Goal: Task Accomplishment & Management: Manage account settings

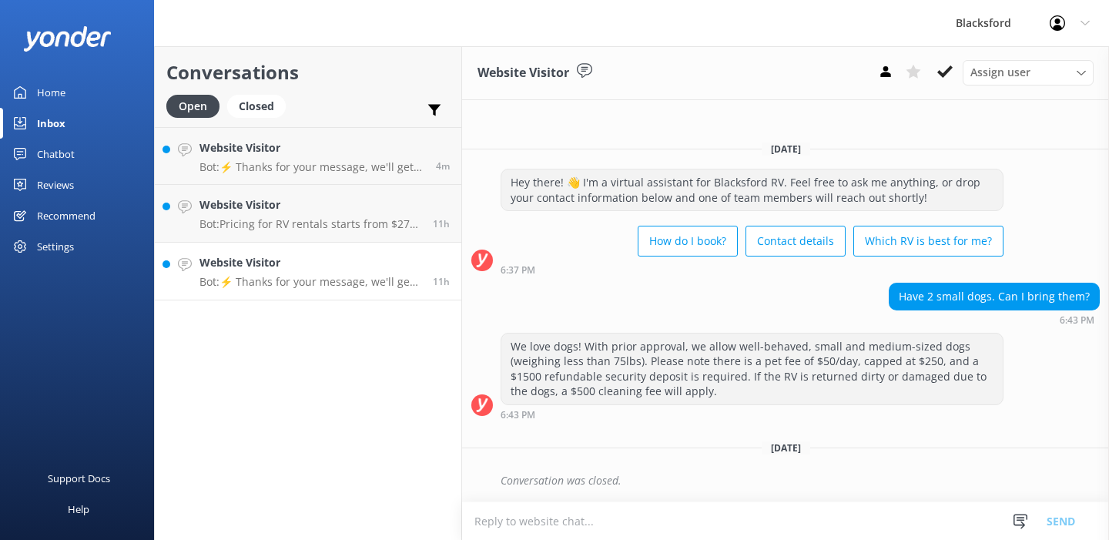
click at [274, 264] on h4 "Website Visitor" at bounding box center [310, 262] width 222 height 17
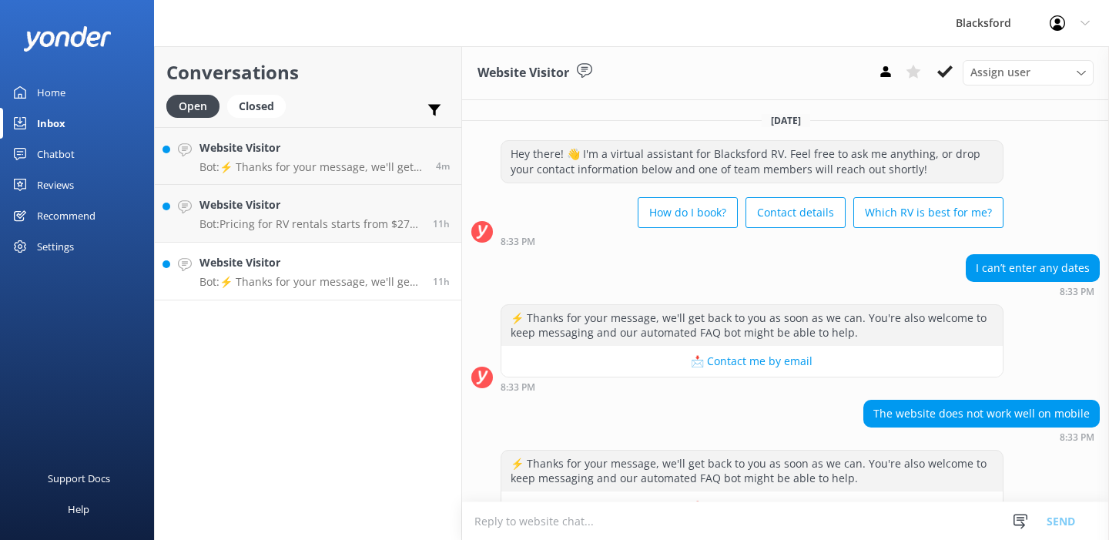
scroll to position [42, 0]
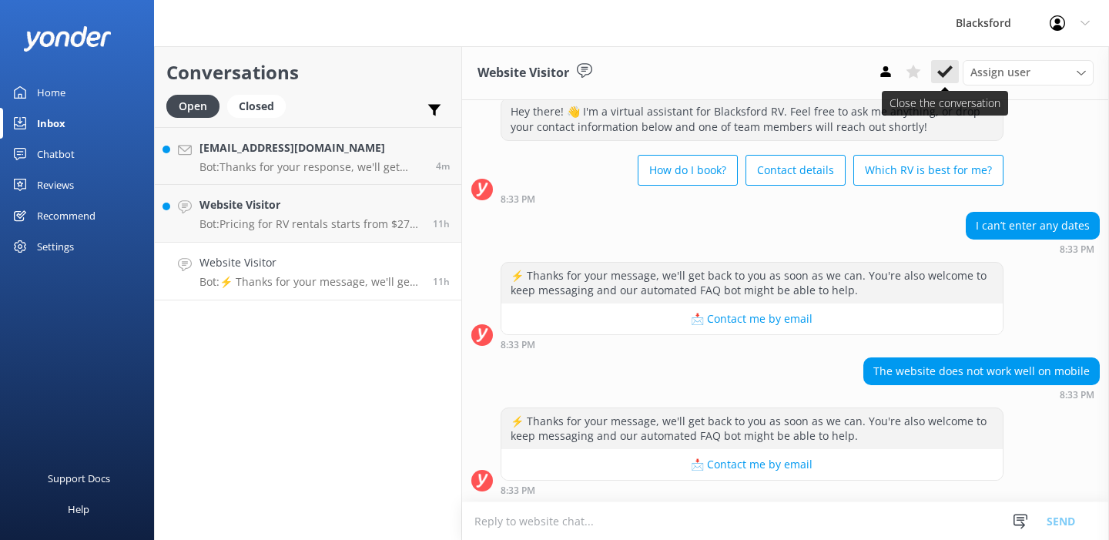
click at [945, 70] on icon at bounding box center [944, 71] width 15 height 15
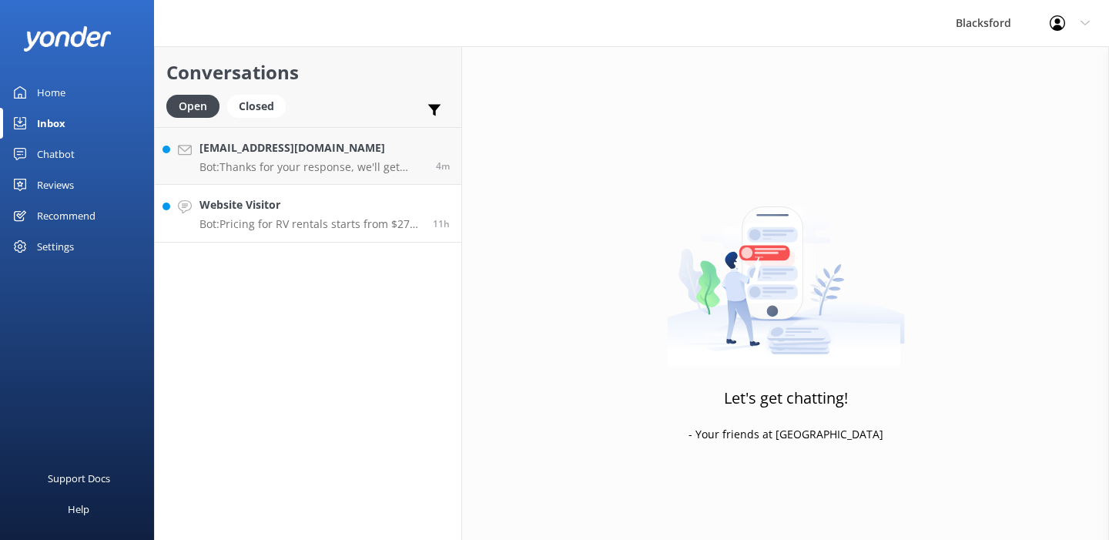
click at [295, 225] on p "Bot: Pricing for RV rentals starts from $275 per day and varies based on locati…" at bounding box center [310, 224] width 222 height 14
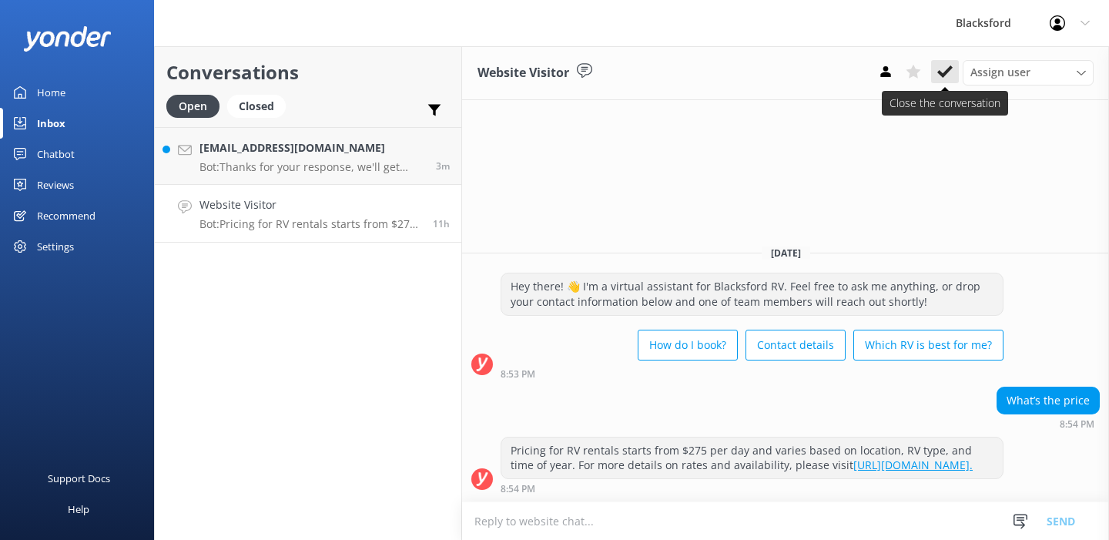
click at [943, 74] on use at bounding box center [944, 71] width 15 height 12
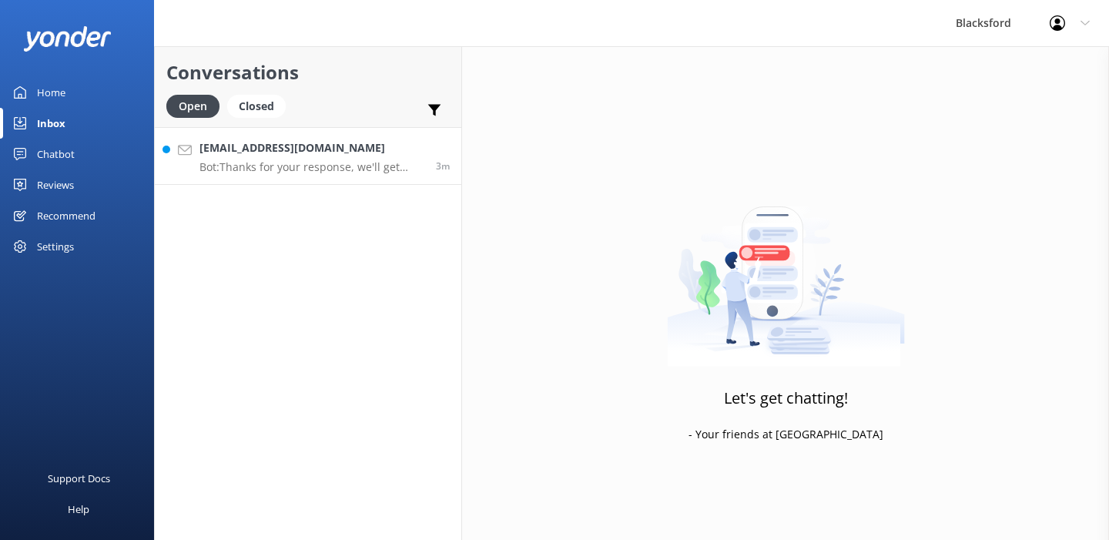
click at [356, 169] on p "Bot: Thanks for your response, we'll get back to you as soon as we can during o…" at bounding box center [311, 167] width 225 height 14
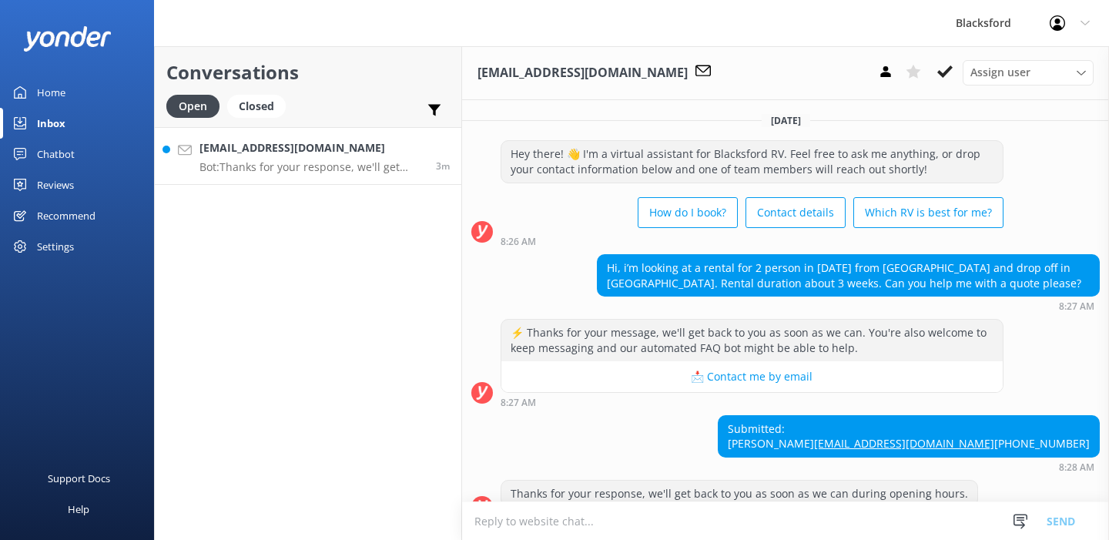
scroll to position [57, 0]
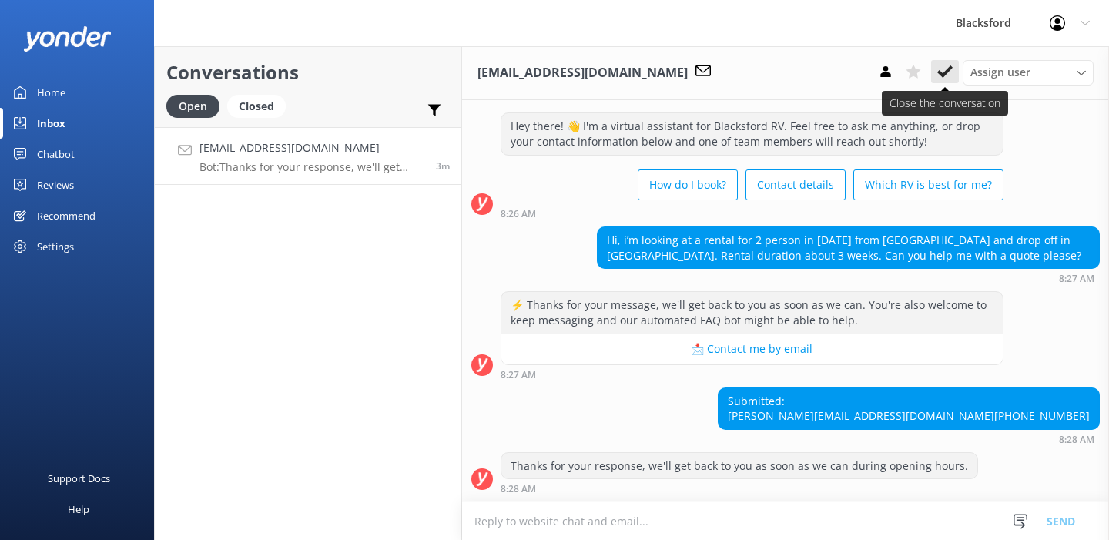
click at [946, 70] on use at bounding box center [944, 71] width 15 height 12
